Goal: Browse casually: Explore the website without a specific task or goal

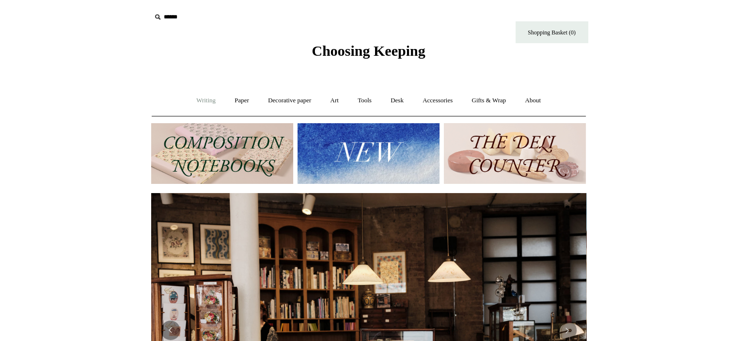
click at [200, 100] on link "Writing +" at bounding box center [205, 101] width 37 height 26
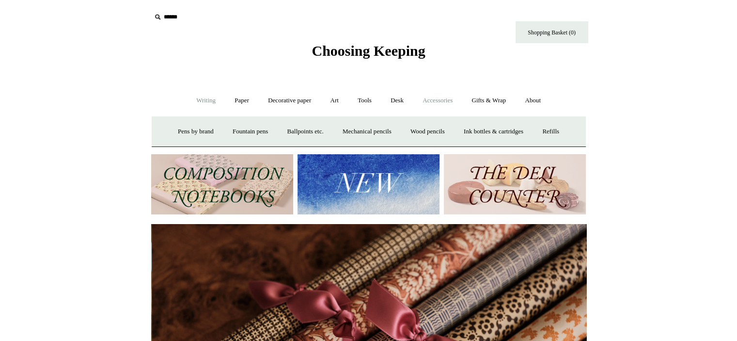
scroll to position [0, 870]
click at [438, 99] on link "Accessories +" at bounding box center [437, 101] width 47 height 26
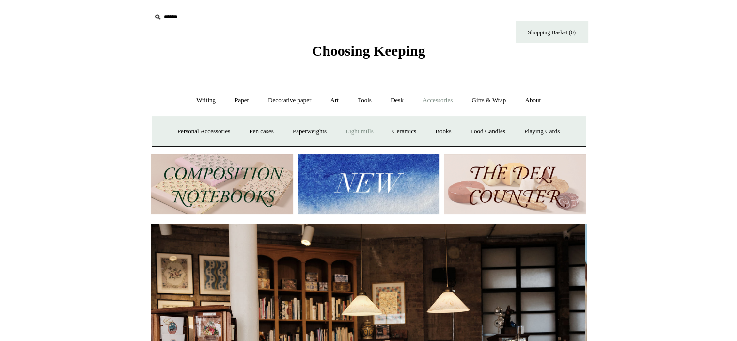
scroll to position [0, 0]
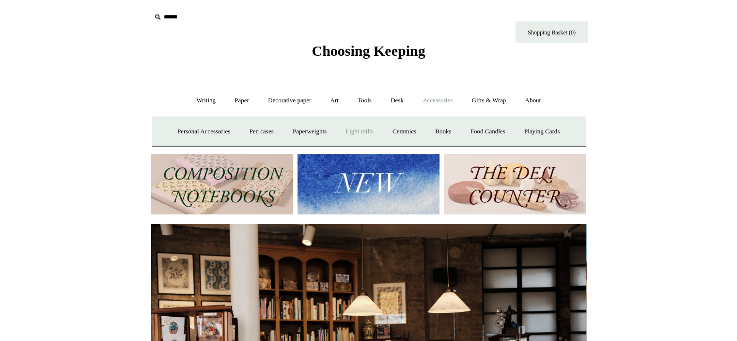
click at [355, 128] on link "Light mills" at bounding box center [359, 132] width 45 height 26
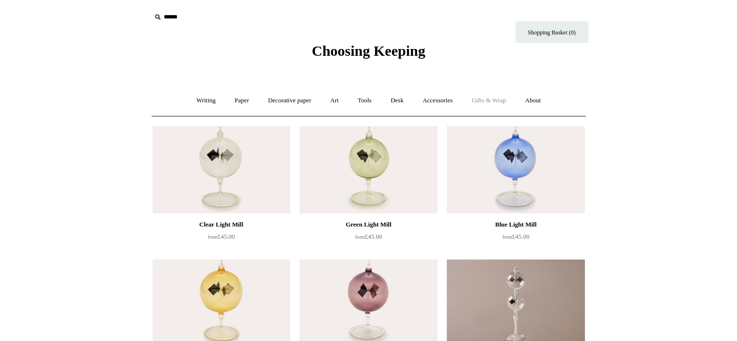
click at [489, 97] on link "Gifts & Wrap +" at bounding box center [489, 101] width 52 height 26
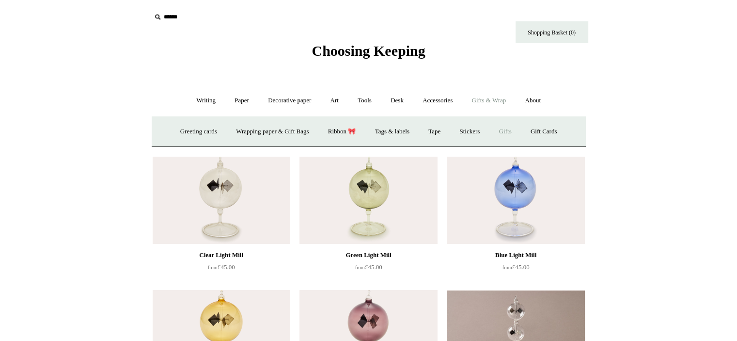
click at [511, 127] on link "Gifts +" at bounding box center [505, 132] width 30 height 26
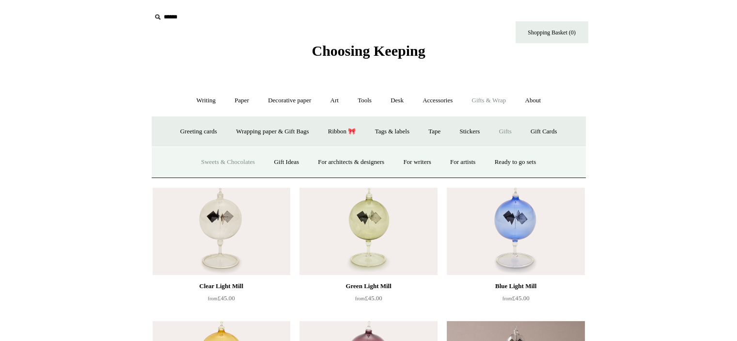
click at [233, 159] on link "Sweets & Chocolates" at bounding box center [227, 162] width 71 height 26
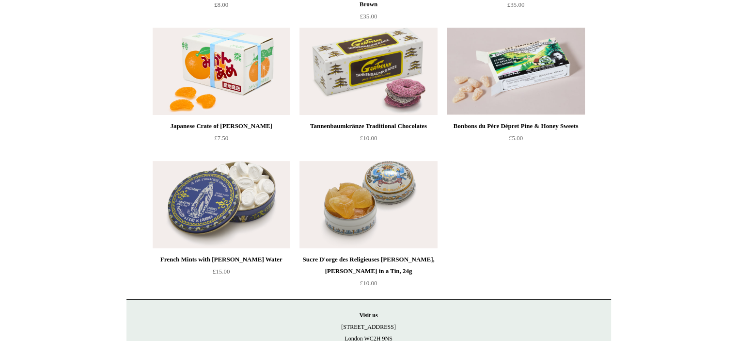
scroll to position [242, 0]
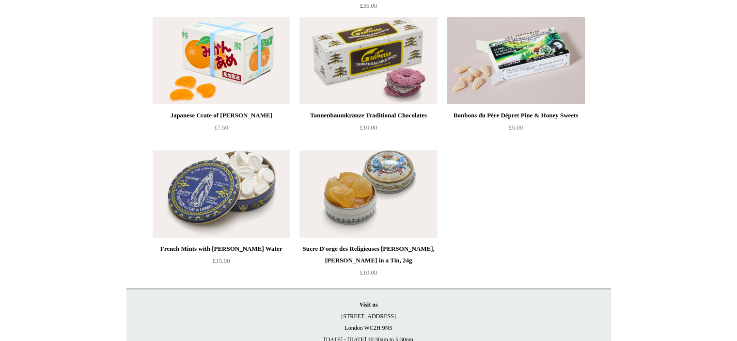
click at [229, 83] on img at bounding box center [222, 60] width 138 height 87
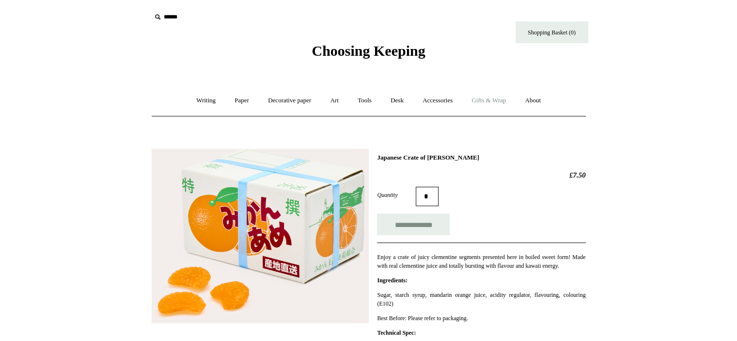
click at [494, 96] on link "Gifts & Wrap +" at bounding box center [489, 101] width 52 height 26
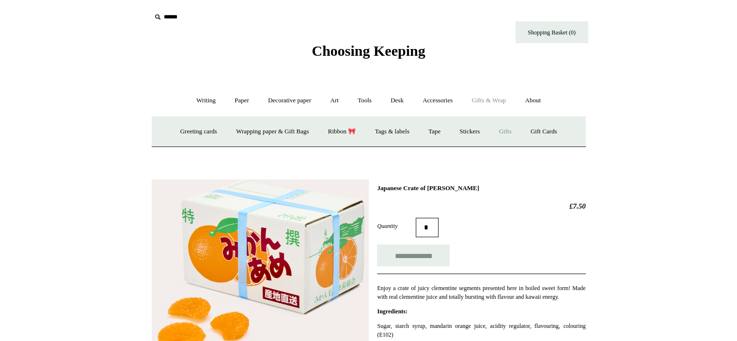
click at [513, 130] on link "Gifts +" at bounding box center [505, 132] width 30 height 26
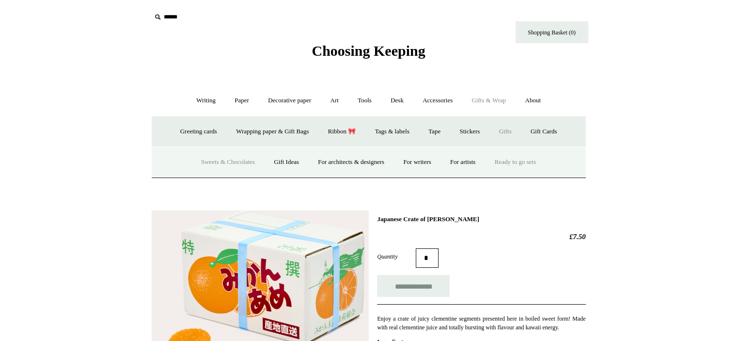
click at [519, 157] on link "Ready to go sets" at bounding box center [515, 162] width 59 height 26
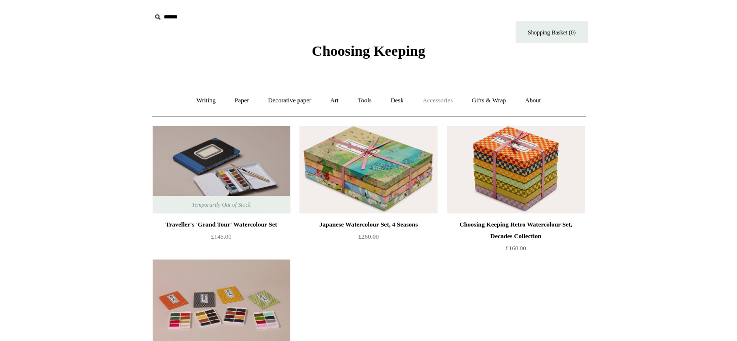
click at [438, 97] on link "Accessories +" at bounding box center [437, 101] width 47 height 26
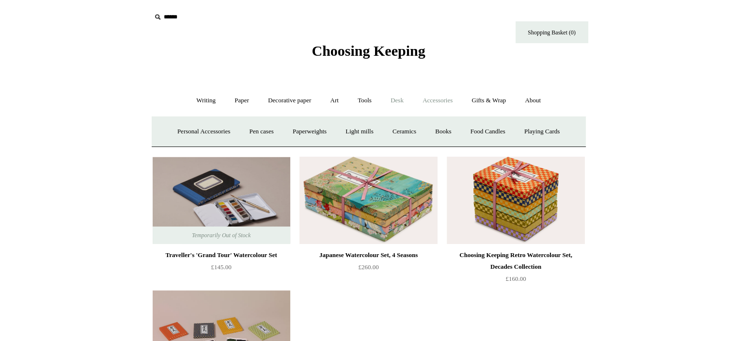
click at [398, 97] on link "Desk +" at bounding box center [397, 101] width 31 height 26
click at [407, 126] on link "Desk Accessories" at bounding box center [410, 132] width 62 height 26
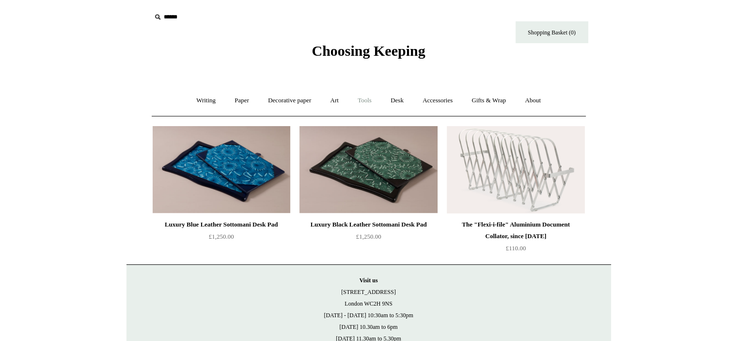
click at [370, 97] on link "Tools +" at bounding box center [364, 101] width 31 height 26
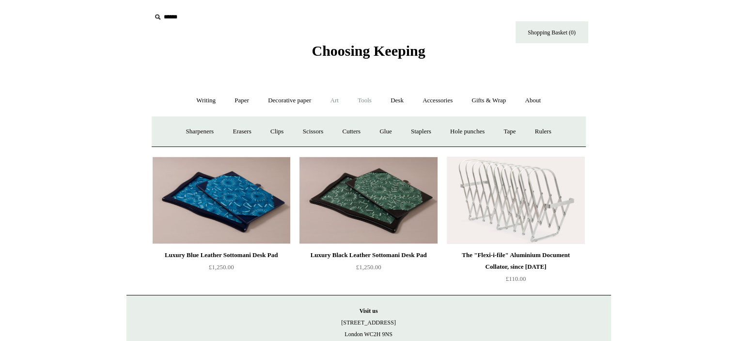
click at [335, 98] on link "Art +" at bounding box center [335, 101] width 26 height 26
click at [286, 94] on link "Decorative paper +" at bounding box center [289, 101] width 61 height 26
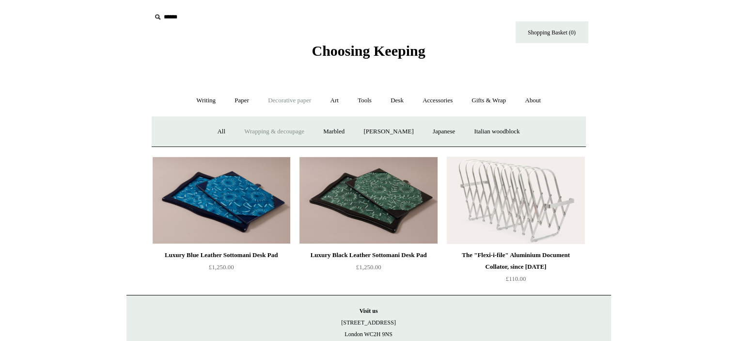
click at [277, 127] on link "Wrapping & decoupage" at bounding box center [274, 132] width 78 height 26
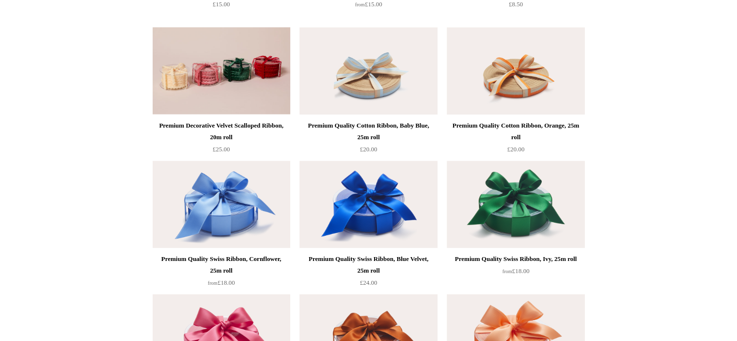
scroll to position [1163, 0]
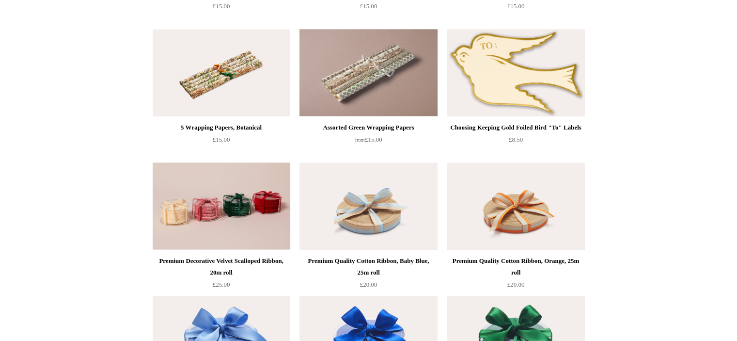
click at [511, 93] on img at bounding box center [516, 72] width 138 height 87
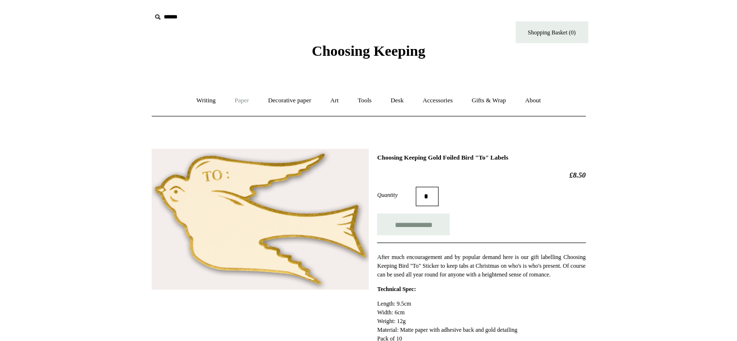
click at [237, 99] on link "Paper +" at bounding box center [242, 101] width 32 height 26
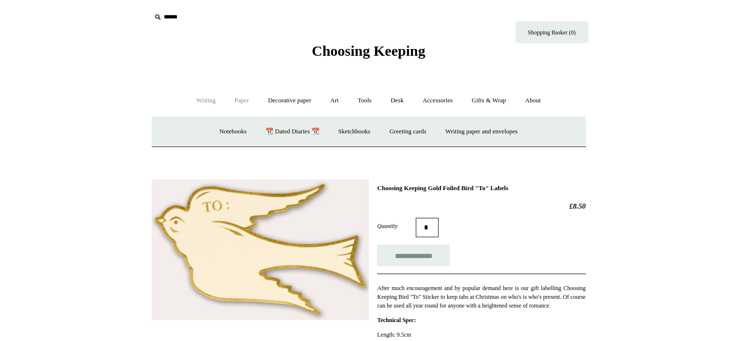
click at [194, 97] on link "Writing +" at bounding box center [205, 101] width 37 height 26
click at [542, 100] on link "About +" at bounding box center [532, 101] width 33 height 26
click at [539, 97] on link "About -" at bounding box center [532, 101] width 33 height 26
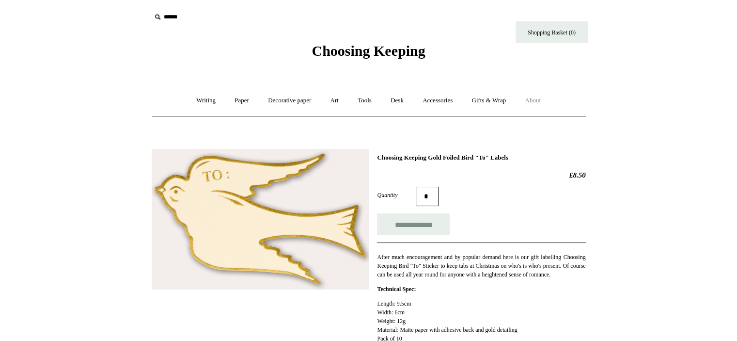
click at [542, 100] on link "About +" at bounding box center [532, 101] width 33 height 26
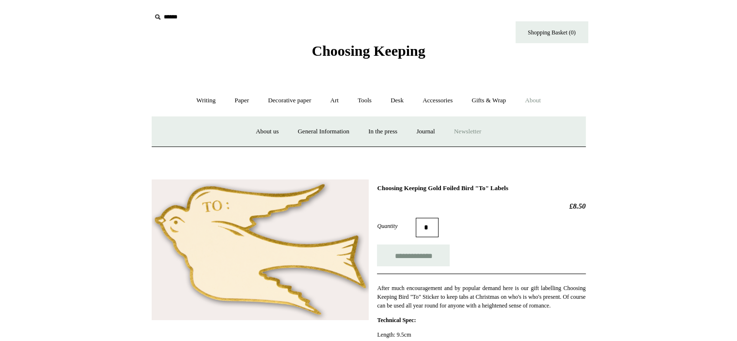
click at [482, 129] on a"] "Newsletter" at bounding box center [467, 132] width 45 height 26
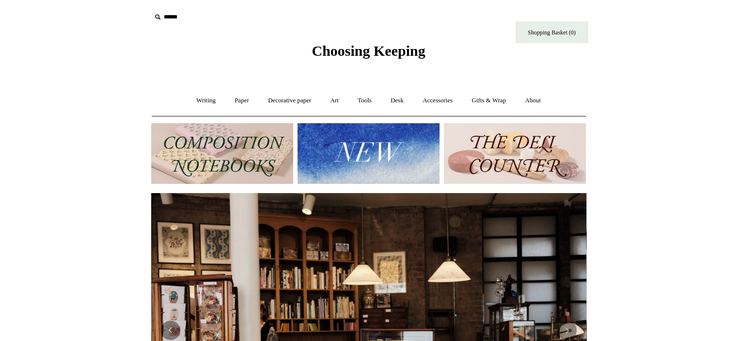
click at [540, 155] on img at bounding box center [515, 153] width 142 height 61
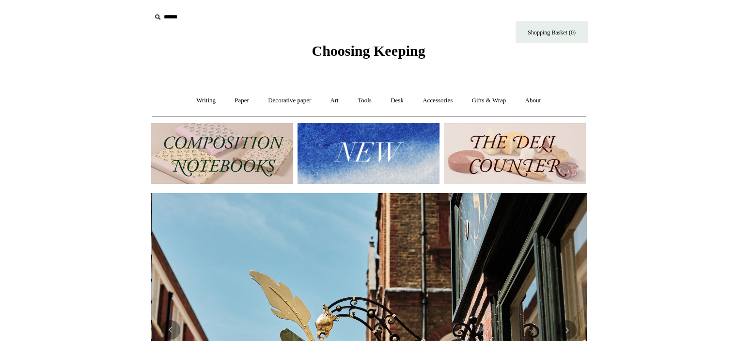
scroll to position [0, 435]
click at [345, 144] on img at bounding box center [368, 153] width 142 height 61
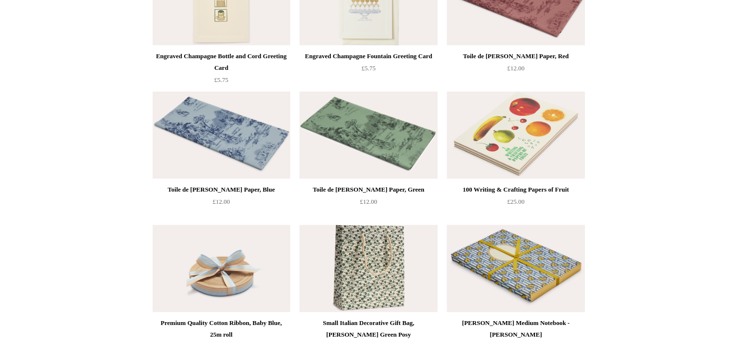
scroll to position [1502, 0]
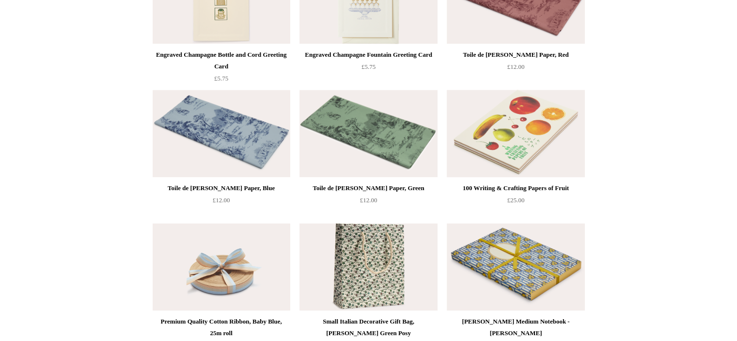
click at [505, 147] on img at bounding box center [516, 133] width 138 height 87
